Goal: Information Seeking & Learning: Learn about a topic

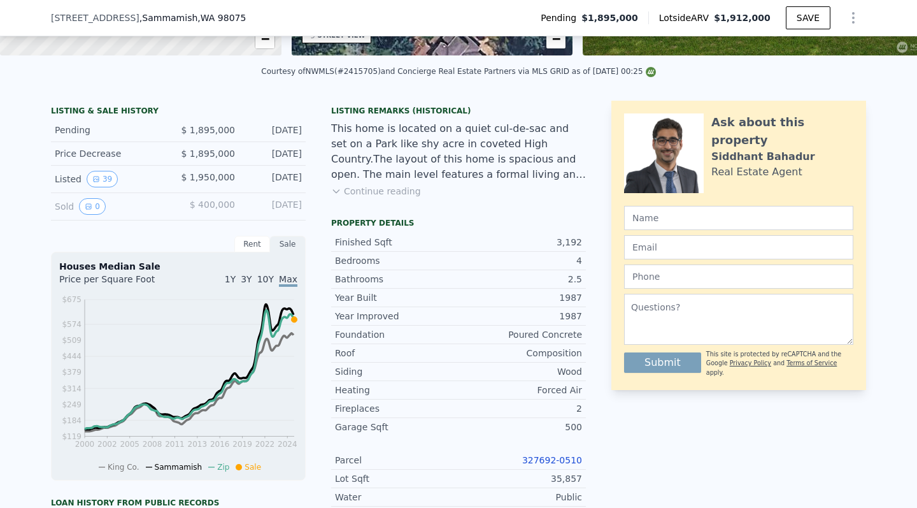
scroll to position [262, 0]
click at [377, 241] on div "Finished Sqft" at bounding box center [397, 241] width 124 height 13
click at [391, 191] on button "Continue reading" at bounding box center [376, 190] width 90 height 13
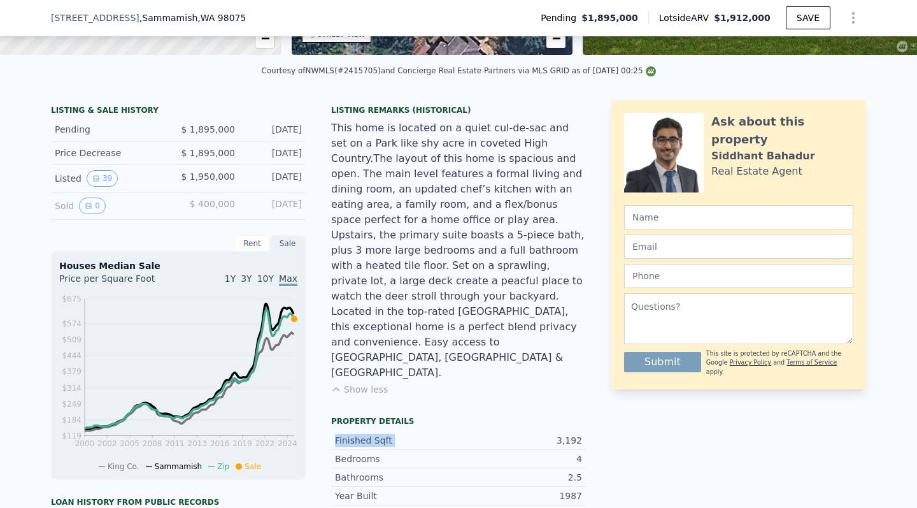
click at [362, 383] on button "Show less" at bounding box center [359, 389] width 57 height 13
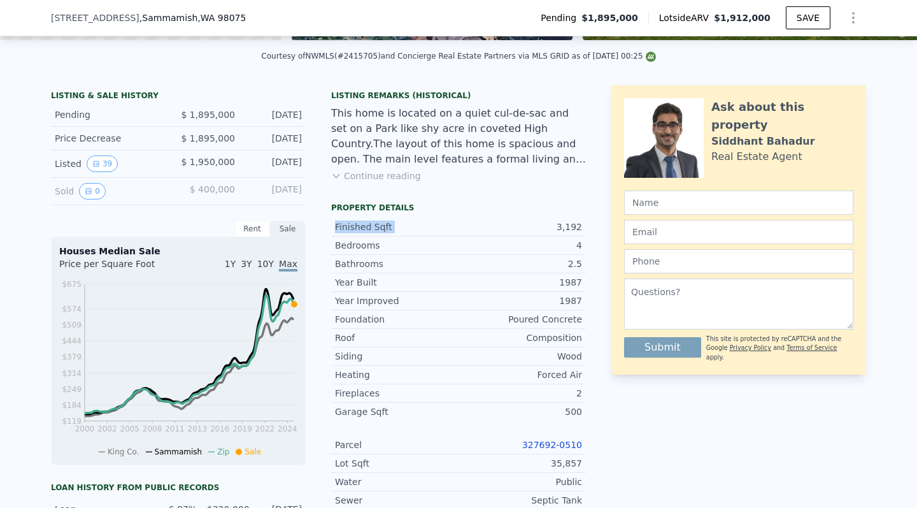
scroll to position [271, 0]
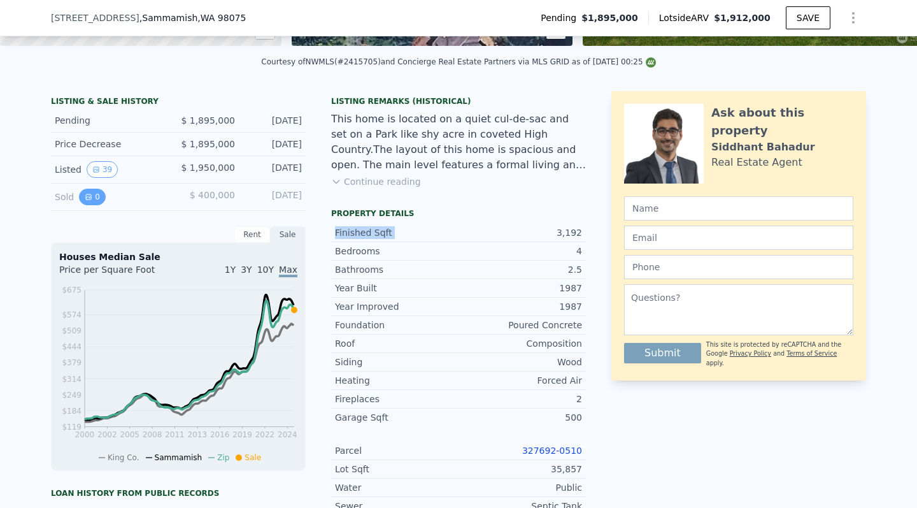
click at [91, 194] on icon "View historical data" at bounding box center [89, 197] width 8 height 8
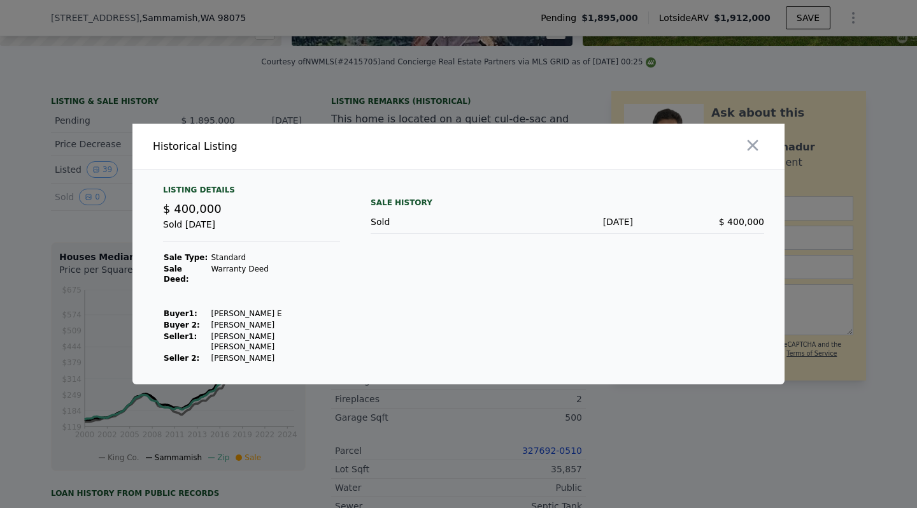
click at [220, 338] on td "[PERSON_NAME] [PERSON_NAME]" at bounding box center [275, 342] width 130 height 22
click at [218, 352] on td "[PERSON_NAME]" at bounding box center [275, 357] width 130 height 11
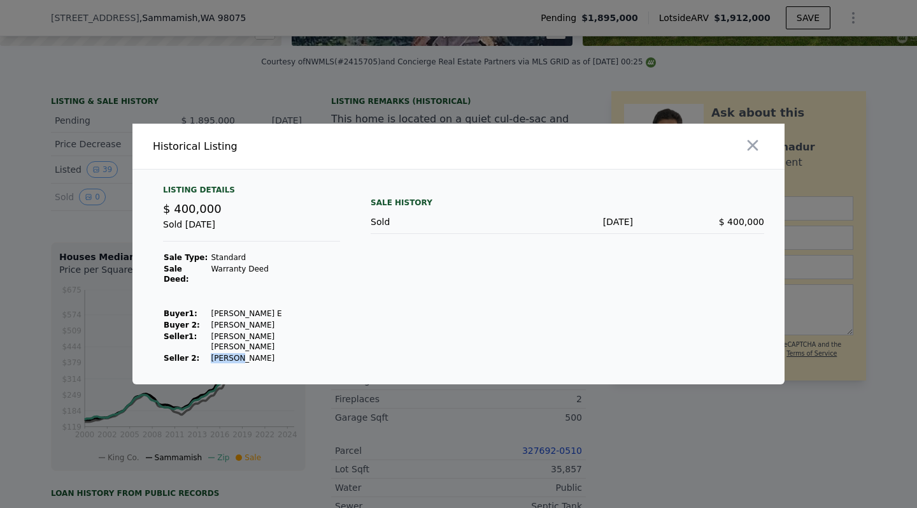
click at [218, 352] on td "[PERSON_NAME]" at bounding box center [275, 357] width 130 height 11
click at [755, 149] on icon "button" at bounding box center [753, 145] width 18 height 18
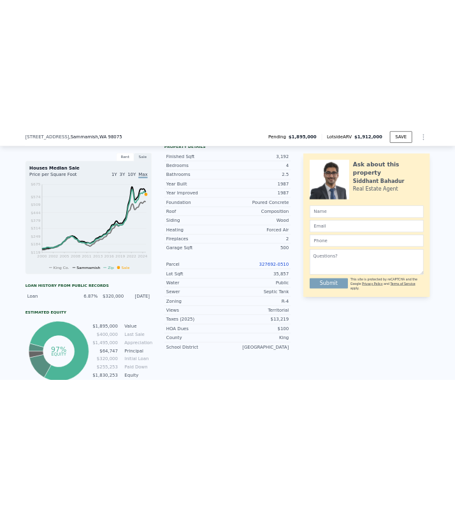
scroll to position [319, 0]
